Goal: Information Seeking & Learning: Learn about a topic

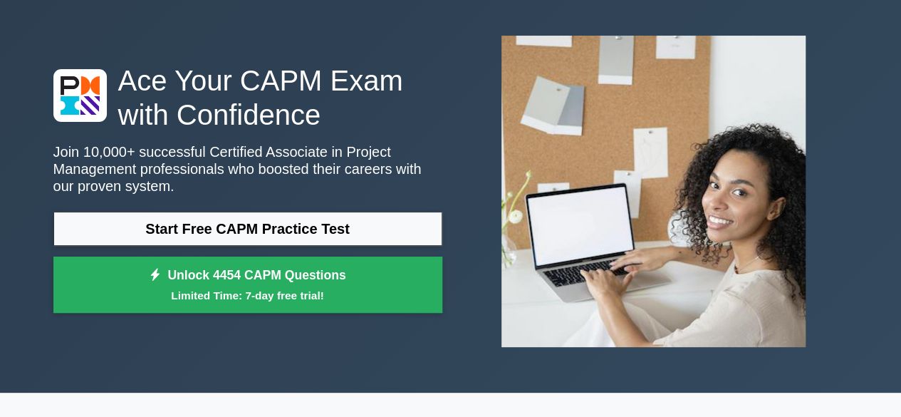
scroll to position [85, 0]
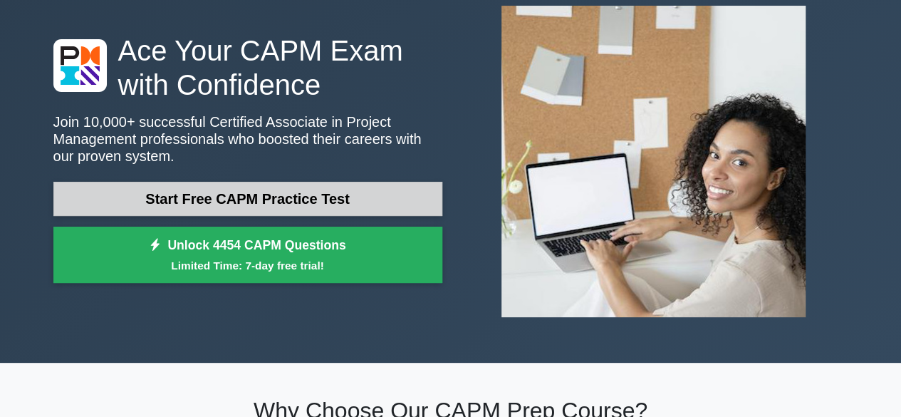
click at [308, 199] on link "Start Free CAPM Practice Test" at bounding box center [247, 199] width 389 height 34
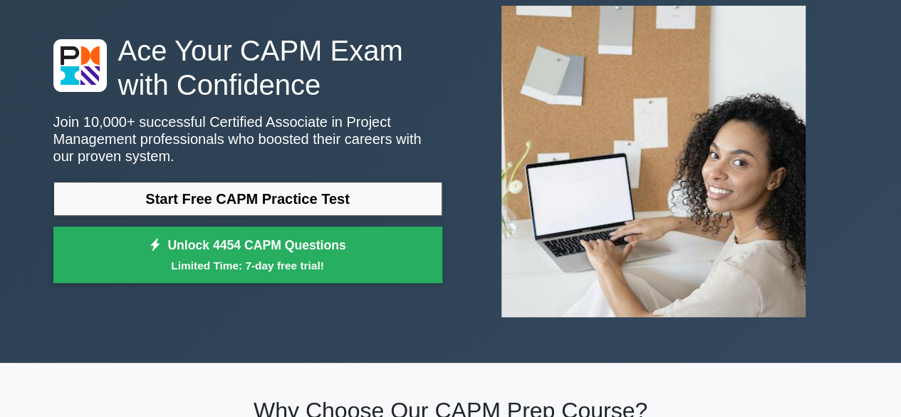
click at [33, 288] on div "Ace Your CAPM Exam with Confidence Join 10,000+ successful Certified Associate …" at bounding box center [450, 161] width 901 height 402
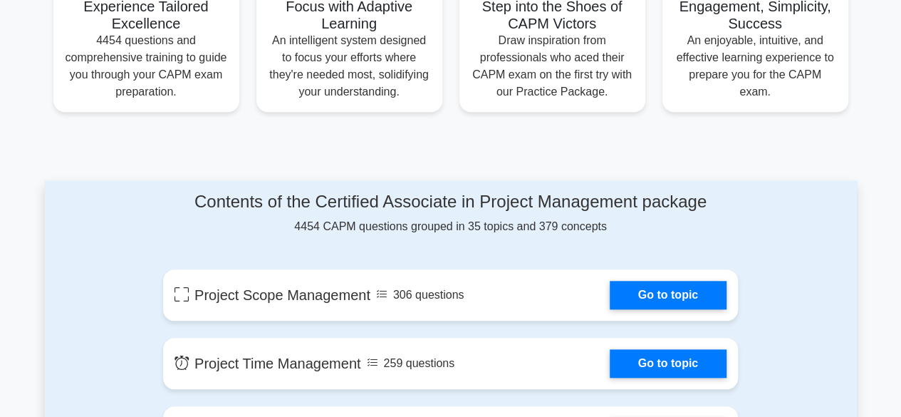
scroll to position [598, 0]
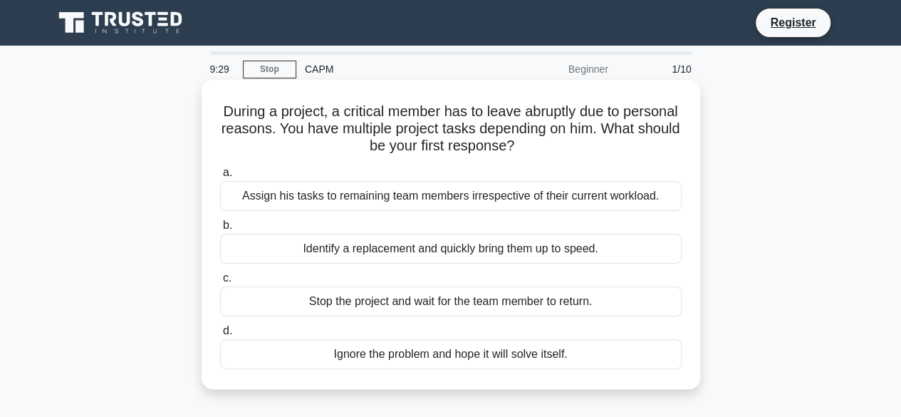
click at [433, 250] on div "Identify a replacement and quickly bring them up to speed." at bounding box center [451, 249] width 462 height 30
click at [220, 230] on input "b. Identify a replacement and quickly bring them up to speed." at bounding box center [220, 225] width 0 height 9
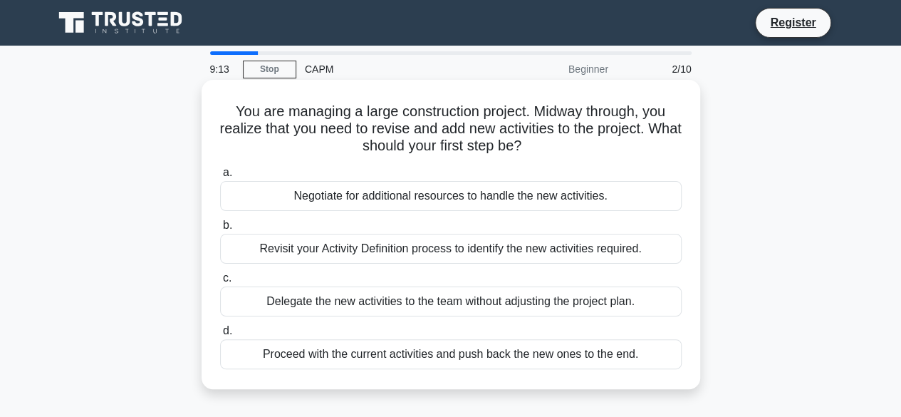
click at [410, 361] on div "Proceed with the current activities and push back the new ones to the end." at bounding box center [451, 354] width 462 height 30
click at [220, 335] on input "d. Proceed with the current activities and push back the new ones to the end." at bounding box center [220, 330] width 0 height 9
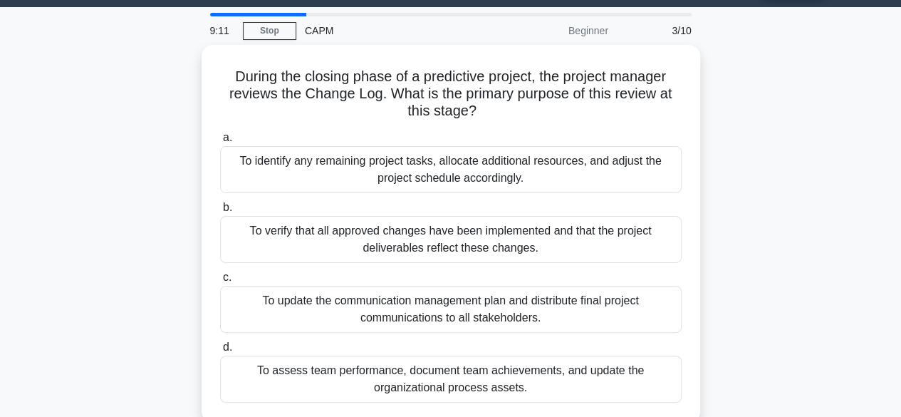
scroll to position [57, 0]
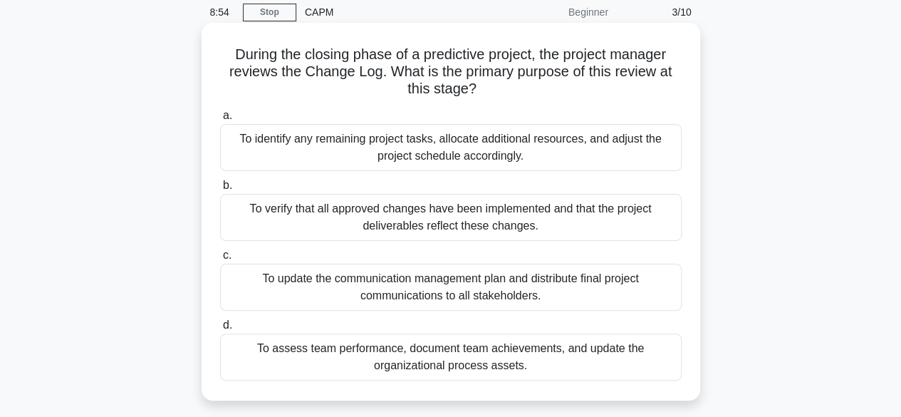
click at [485, 294] on div "To update the communication management plan and distribute final project commun…" at bounding box center [451, 287] width 462 height 47
click at [220, 260] on input "c. To update the communication management plan and distribute final project com…" at bounding box center [220, 255] width 0 height 9
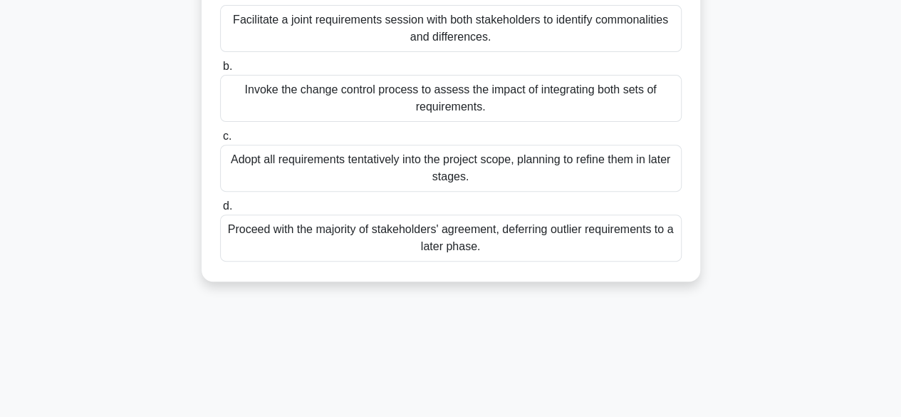
scroll to position [199, 0]
